Goal: Check status: Check status

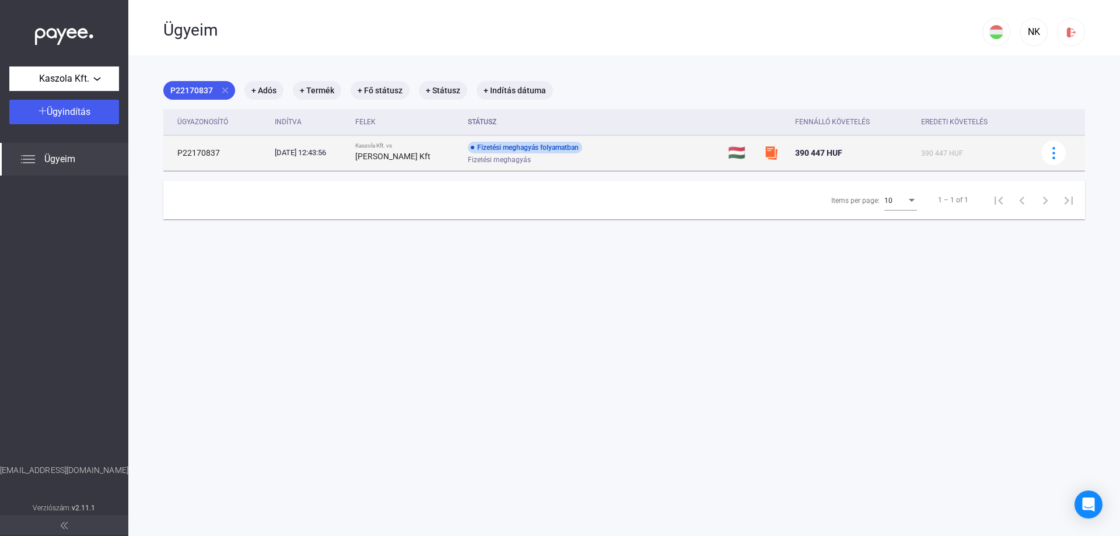
click at [558, 150] on div "Fizetési meghagyás folyamatban" at bounding box center [525, 148] width 114 height 12
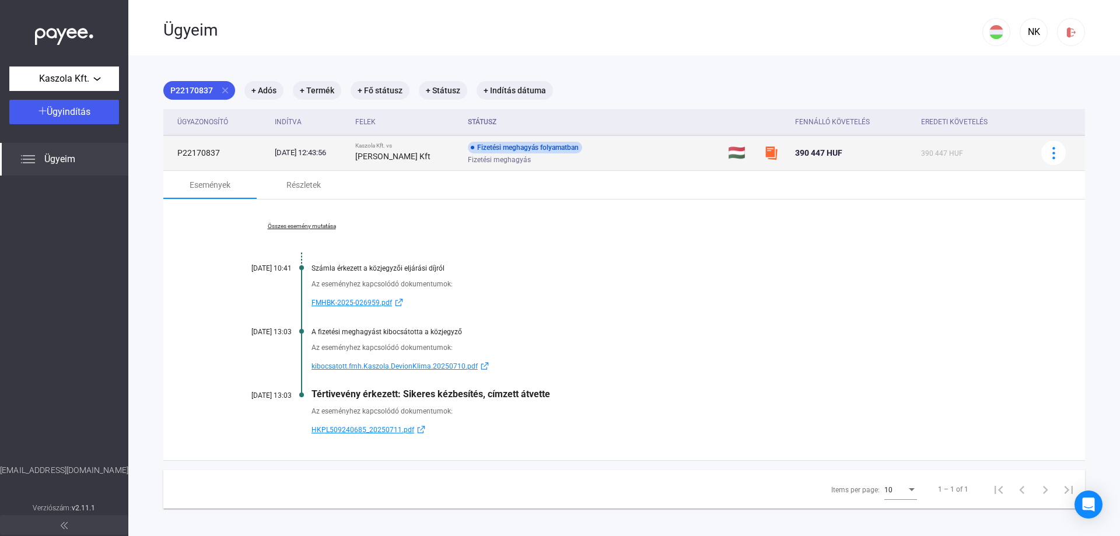
click at [535, 146] on div "Fizetési meghagyás folyamatban" at bounding box center [525, 148] width 114 height 12
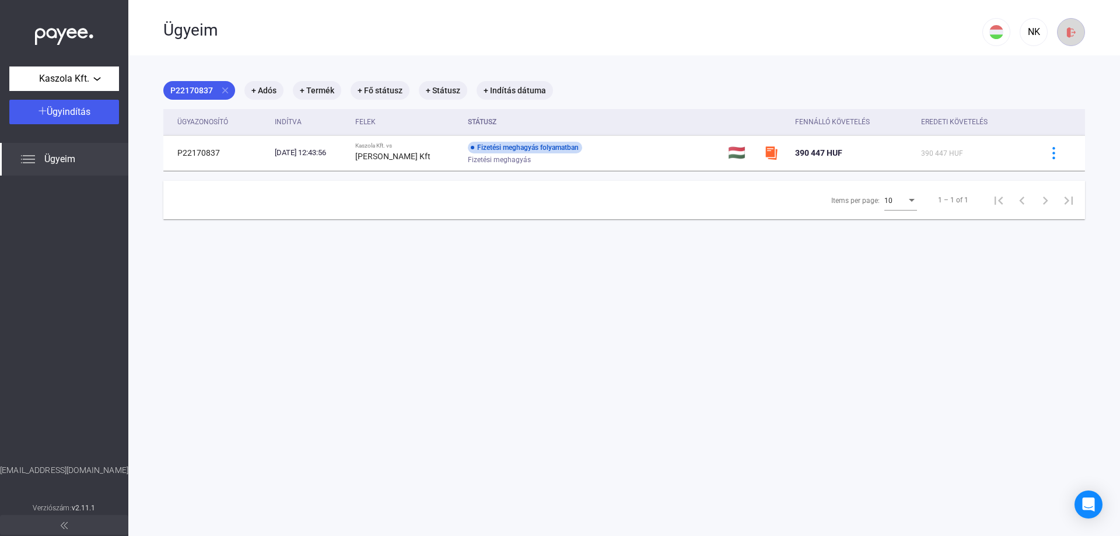
click at [1065, 36] on img at bounding box center [1071, 32] width 12 height 12
